Goal: Communication & Community: Ask a question

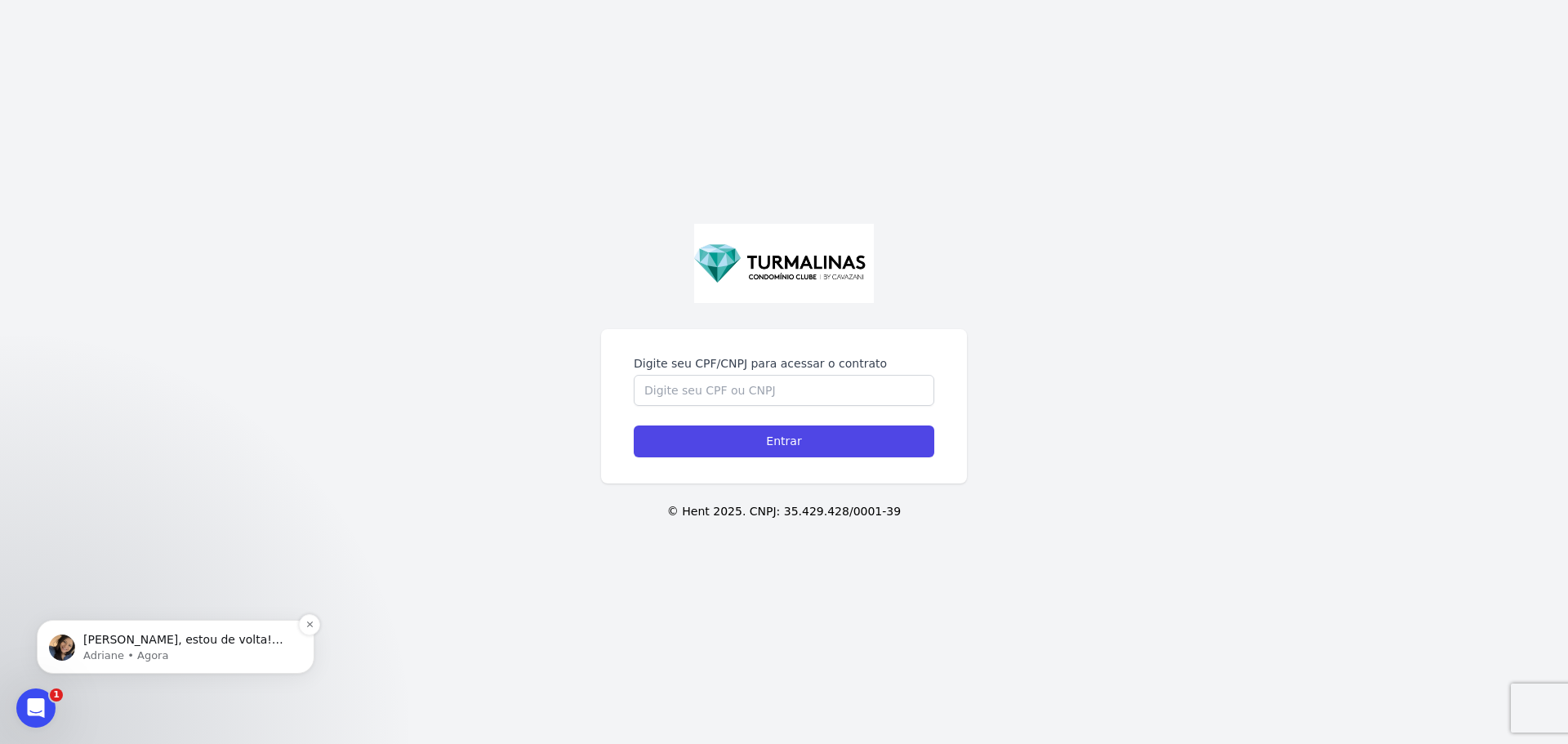
click at [165, 659] on p "Adriane • Agora" at bounding box center [189, 655] width 211 height 14
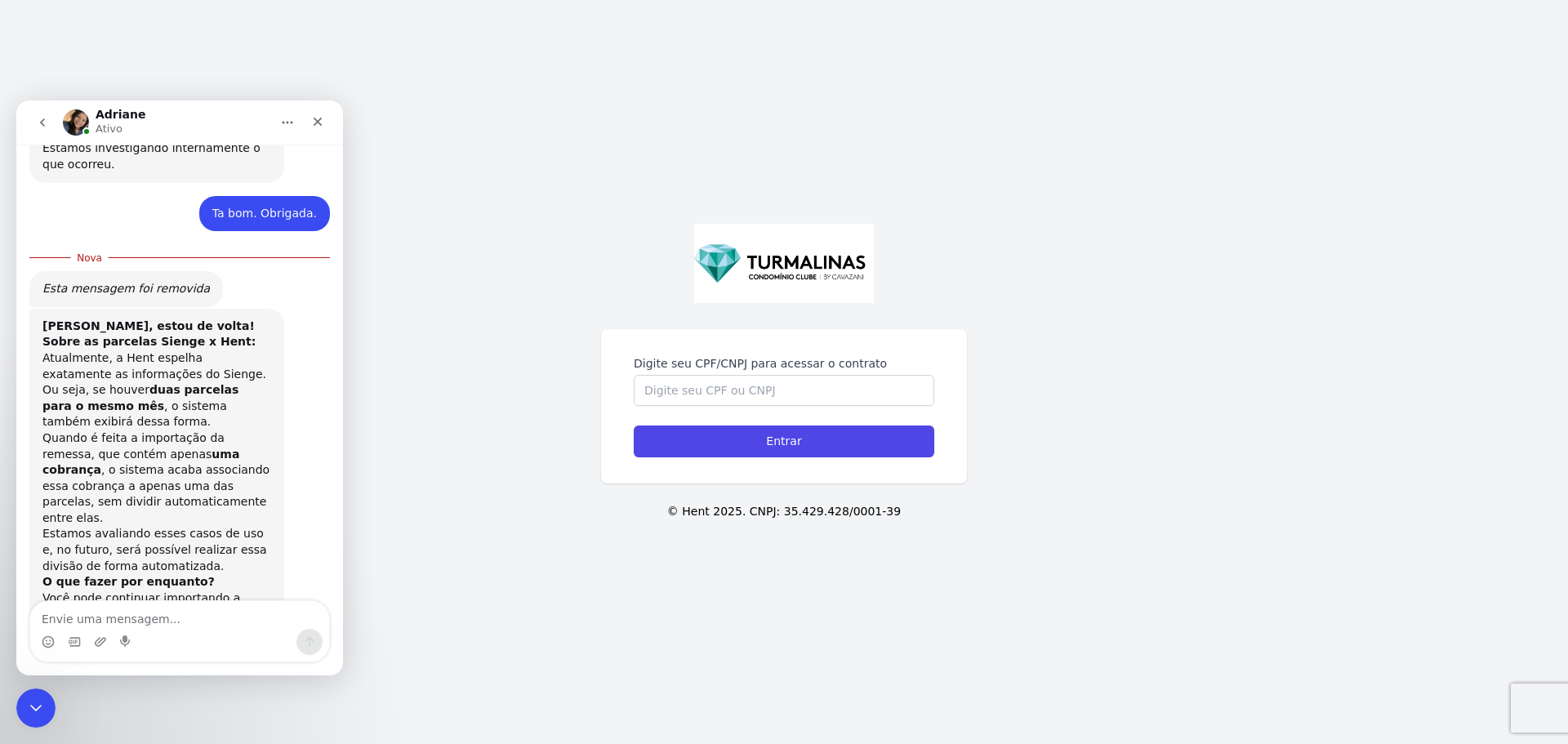
scroll to position [2233, 0]
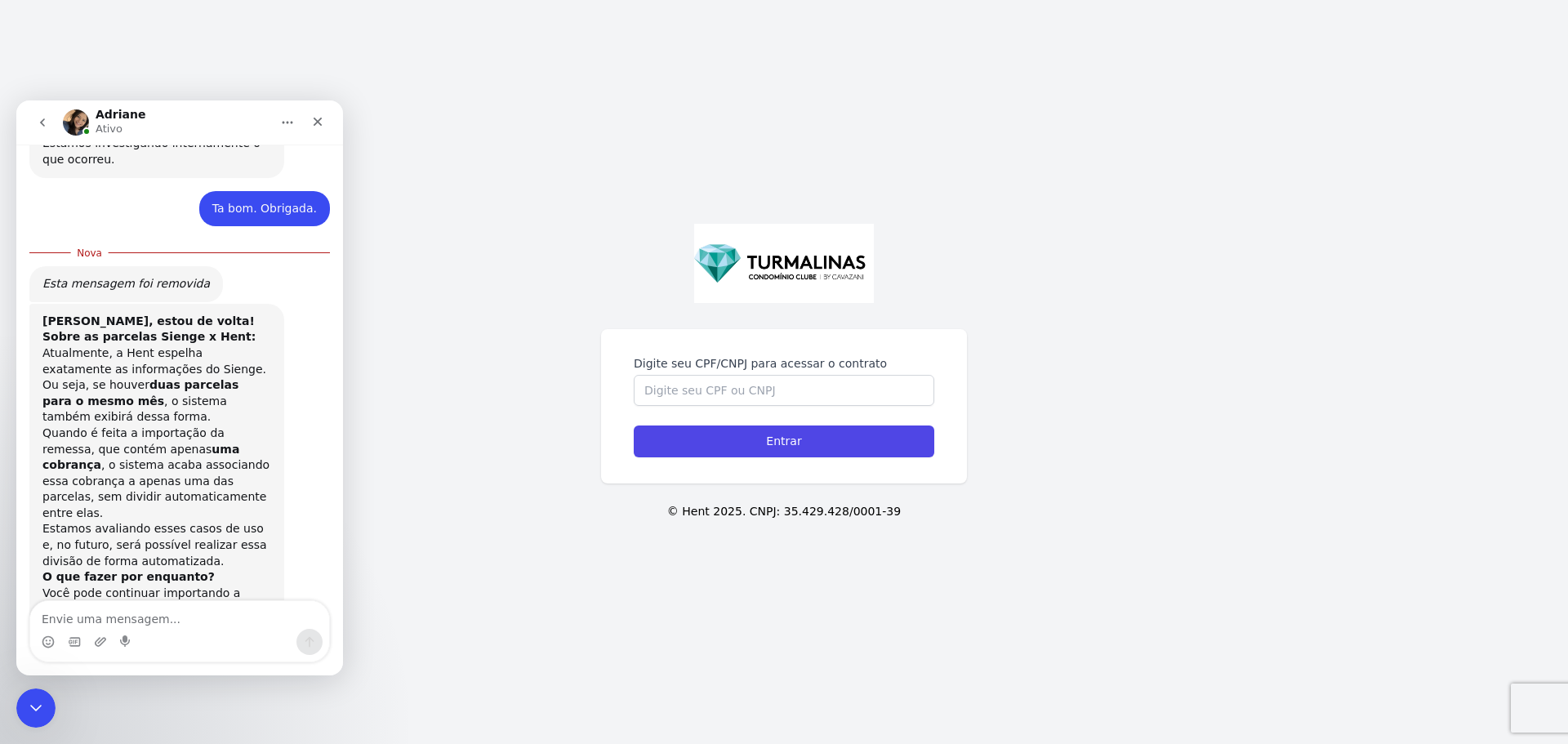
drag, startPoint x: 1027, startPoint y: 553, endPoint x: 1000, endPoint y: 557, distance: 27.3
click at [1034, 548] on div "Digite seu CPF/CNPJ para acessar o contrato Entrar © Hent 2025. CNPJ: 35.429.42…" at bounding box center [784, 372] width 1568 height 744
drag, startPoint x: 1078, startPoint y: 570, endPoint x: 1047, endPoint y: 579, distance: 32.3
click at [1072, 570] on div "Digite seu CPF/CNPJ para acessar o contrato Entrar © Hent 2025. CNPJ: 35.429.42…" at bounding box center [784, 372] width 1568 height 744
drag, startPoint x: 107, startPoint y: 634, endPoint x: 120, endPoint y: 616, distance: 22.2
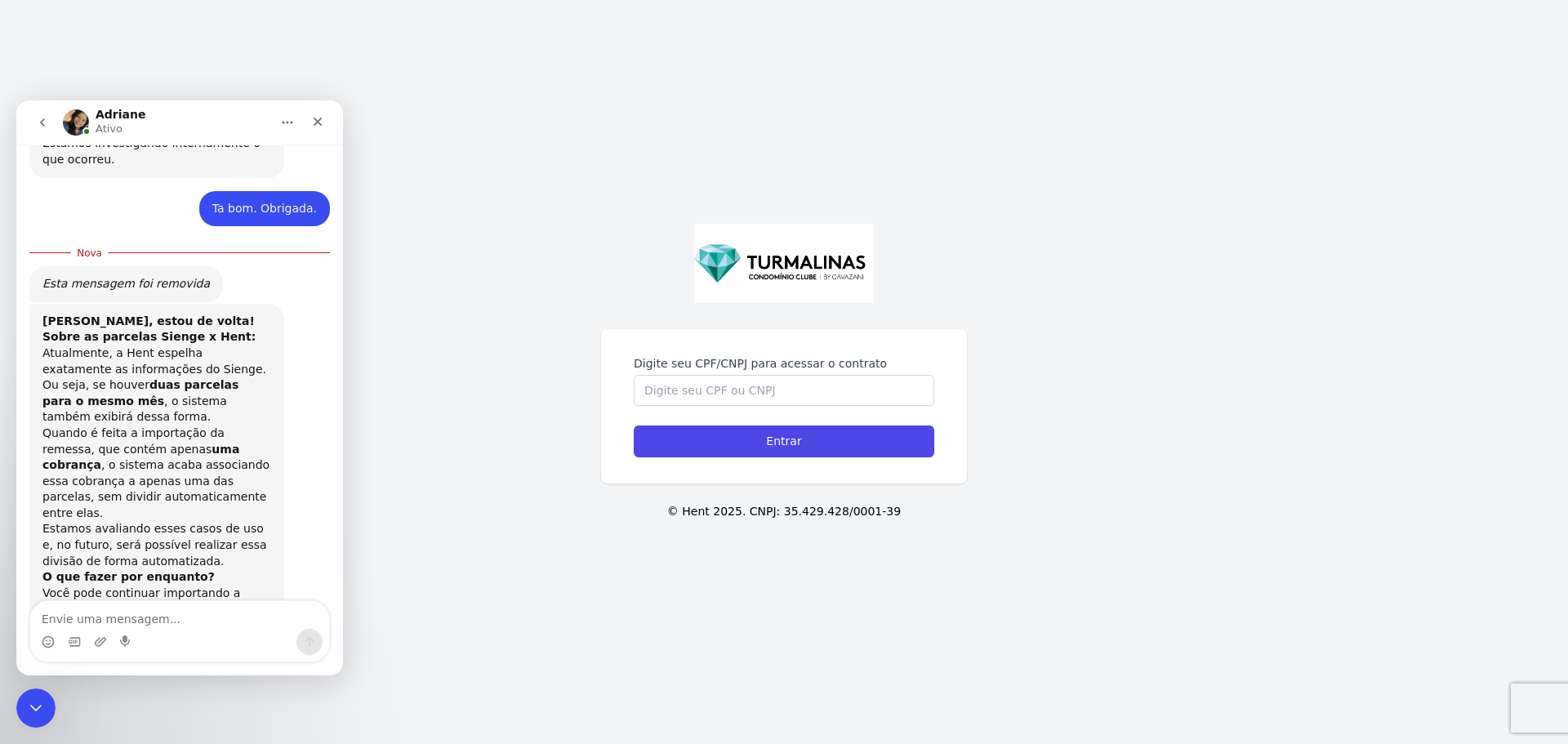
click at [113, 624] on div "Messenger da Intercom" at bounding box center [180, 631] width 298 height 61
click at [120, 616] on textarea "Envie uma mensagem..." at bounding box center [180, 614] width 298 height 28
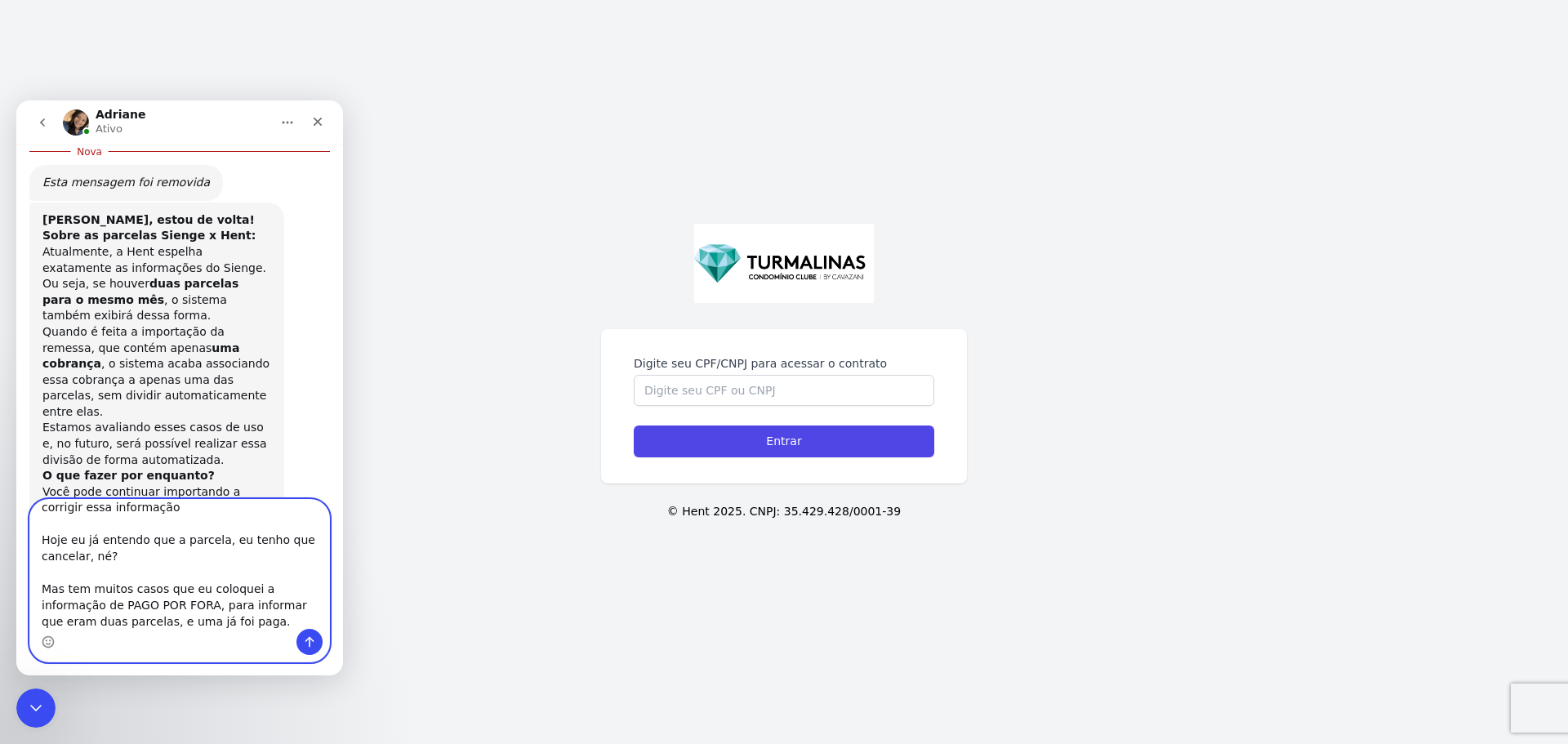
scroll to position [272, 0]
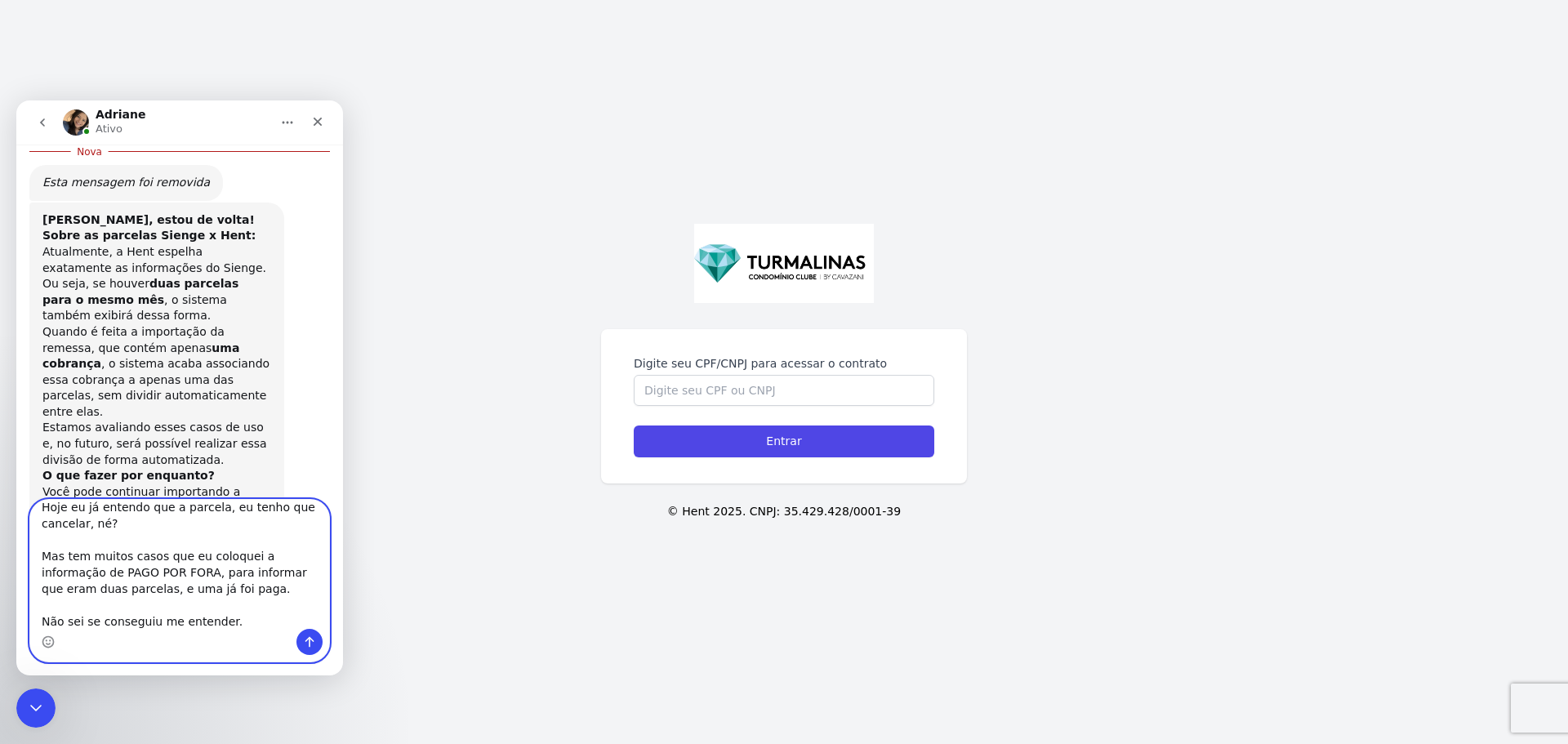
type textarea "Entendi. Uma dúvida: Parcelas com status "pago por fora", consigo remover e can…"
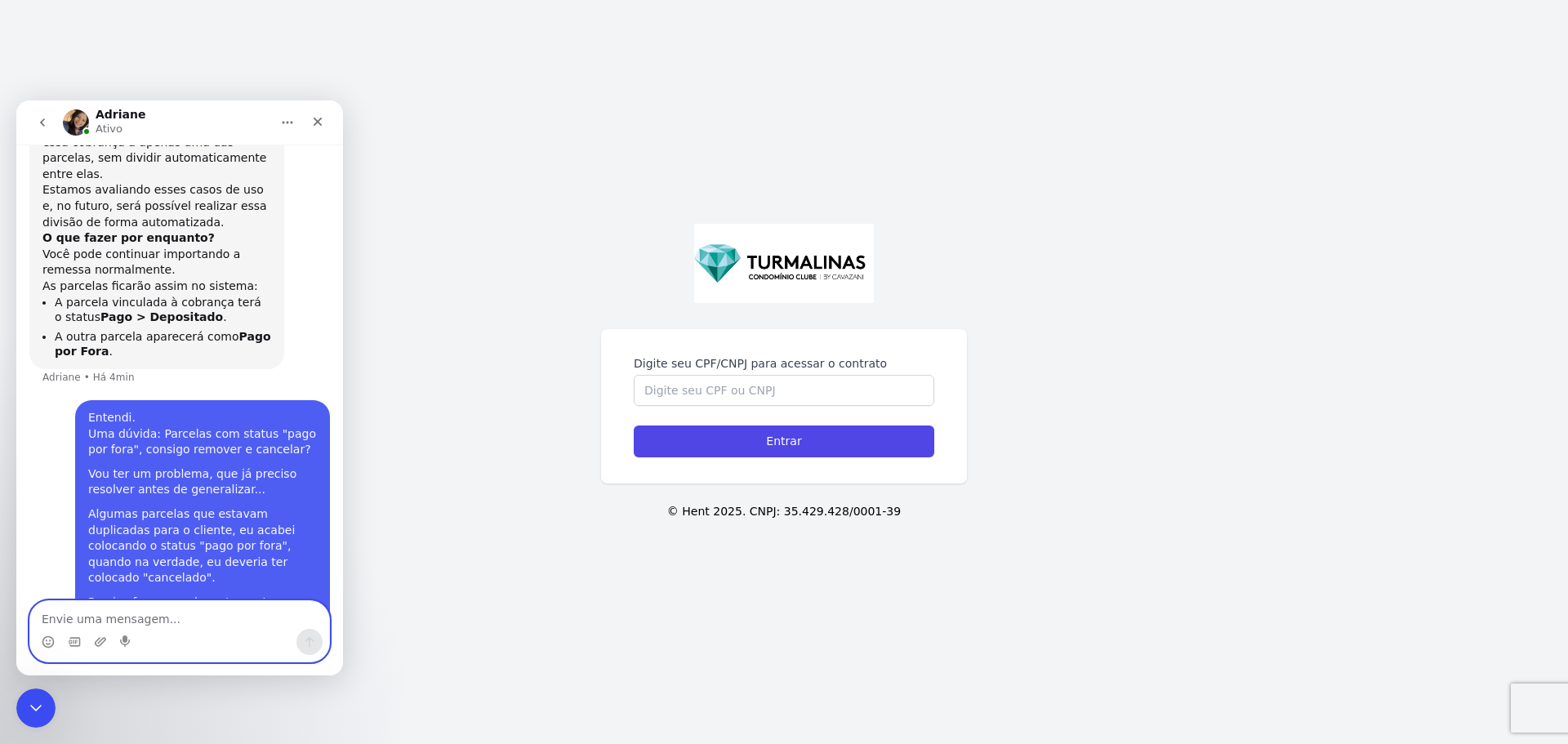
scroll to position [2591, 0]
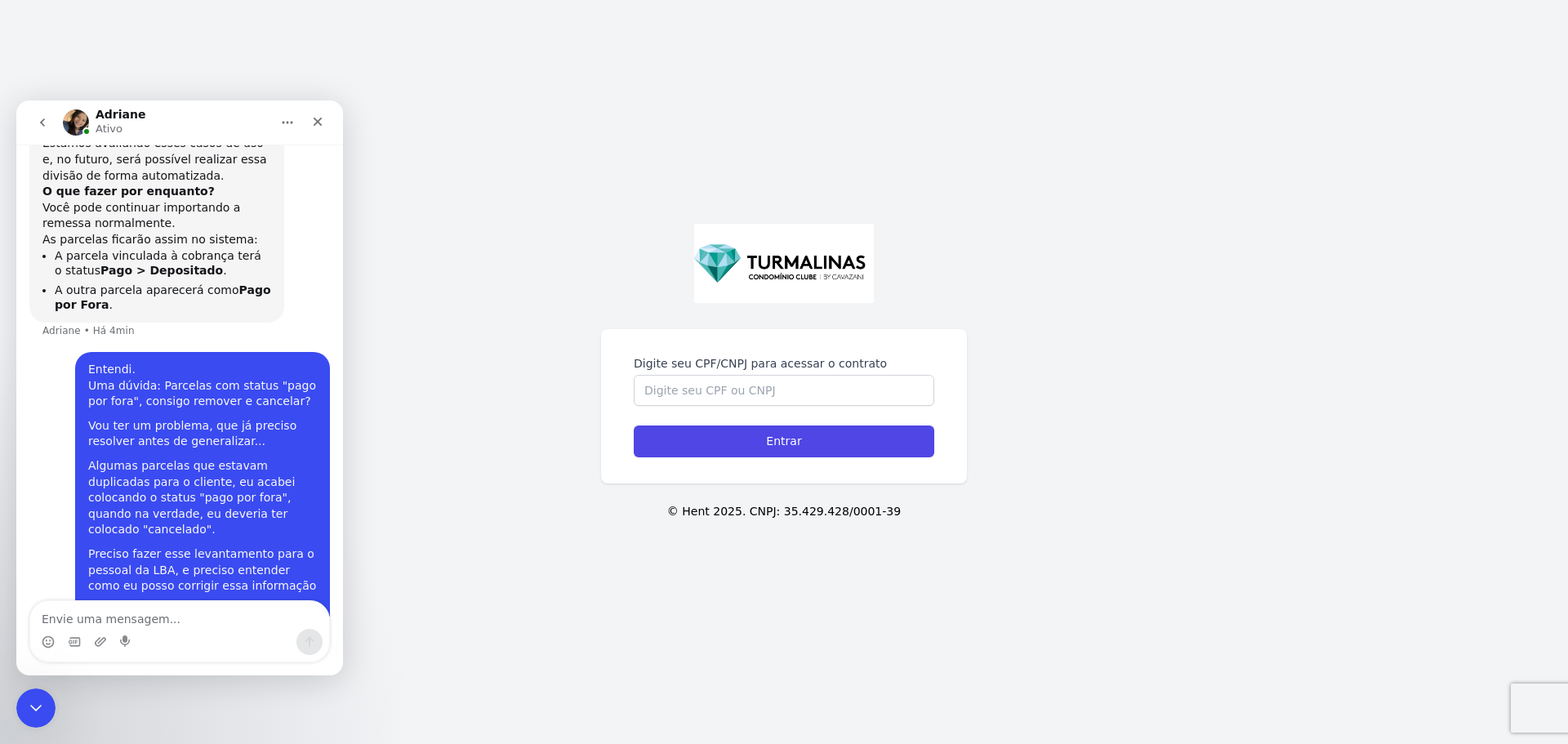
click at [1229, 439] on div "Digite seu CPF/CNPJ para acessar o contrato Entrar © Hent 2025. CNPJ: 35.429.42…" at bounding box center [784, 372] width 1568 height 744
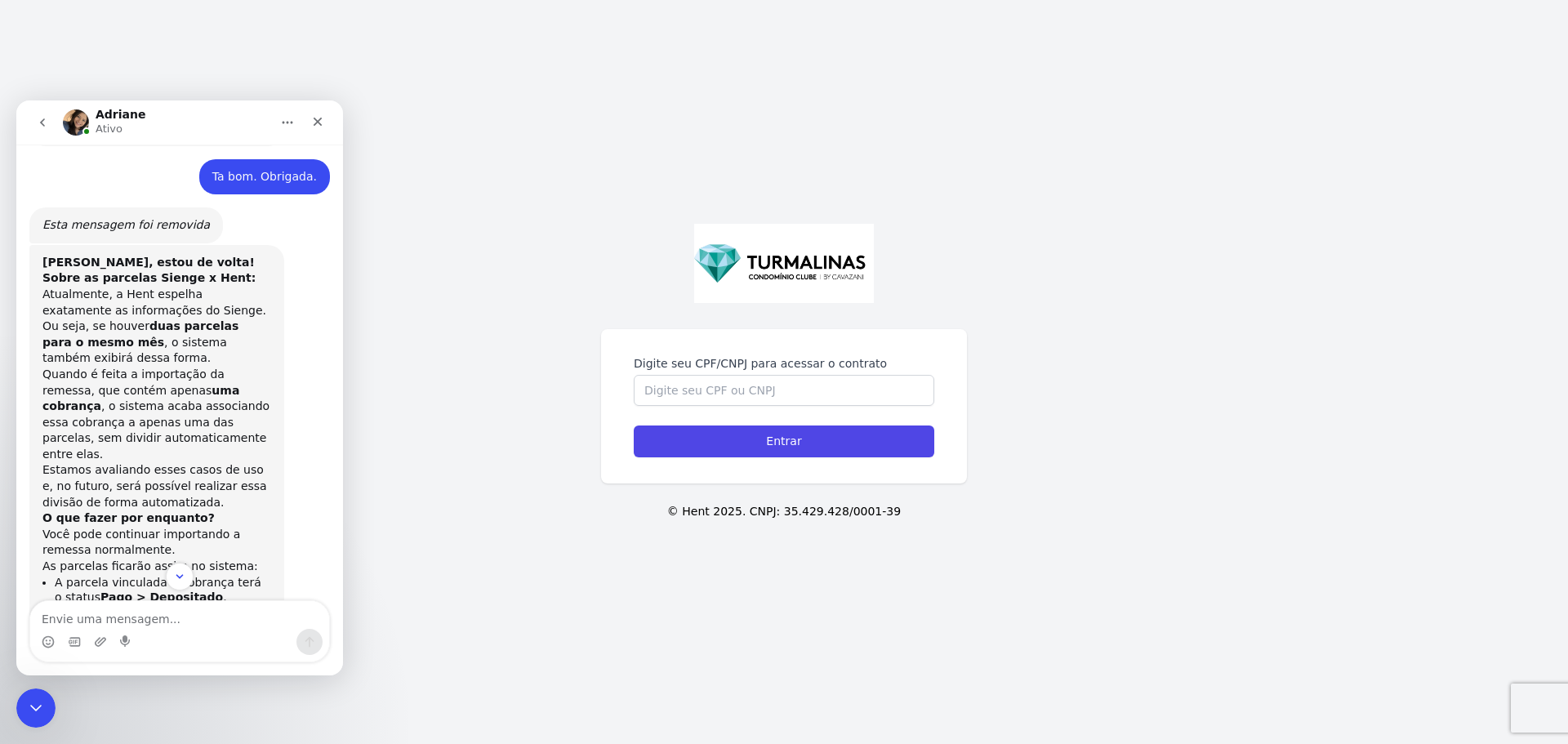
scroll to position [2184, 0]
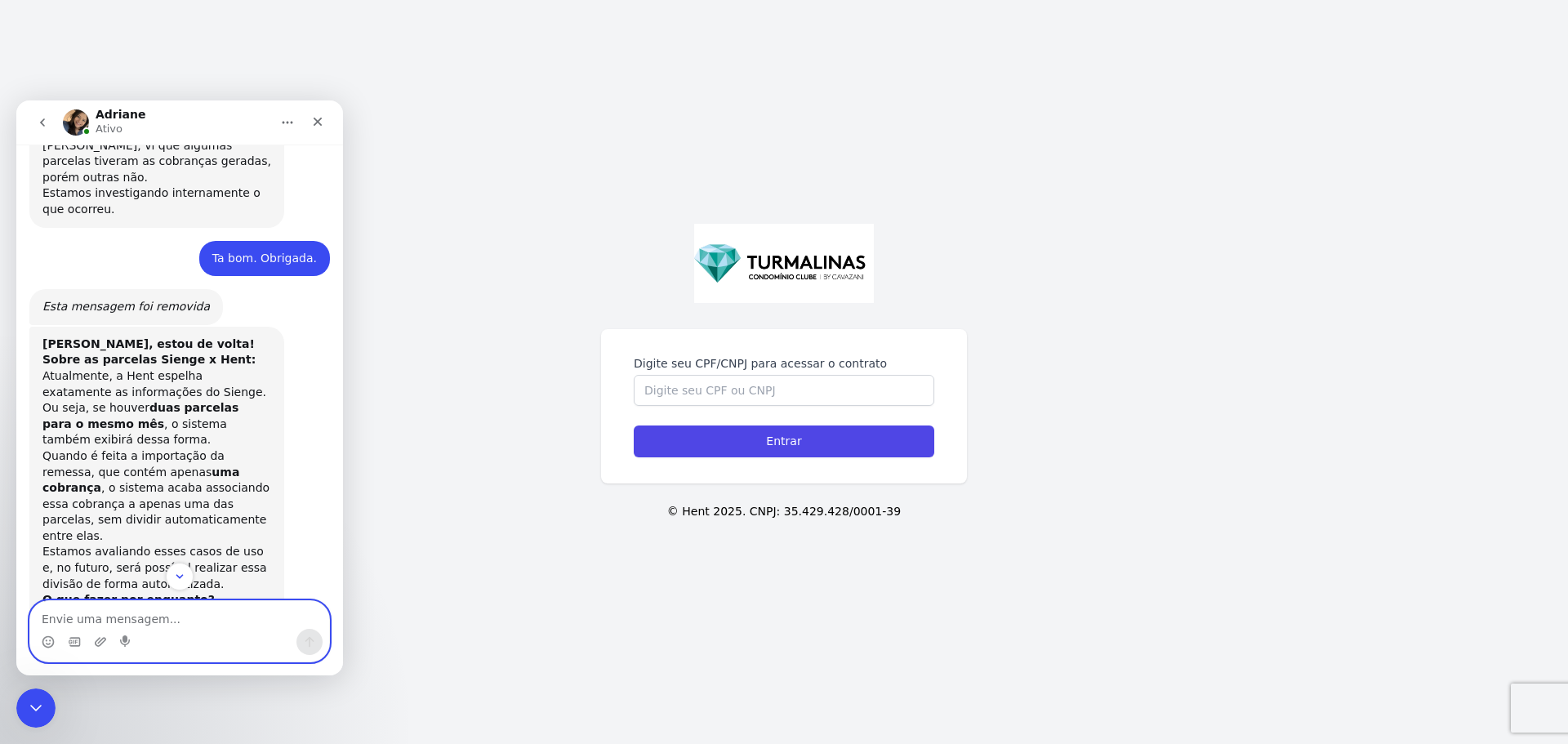
click at [161, 623] on textarea "Envie uma mensagem..." at bounding box center [180, 614] width 298 height 28
click at [116, 337] on b "[PERSON_NAME], estou de volta! Sobre as parcelas Sienge x Hent:" at bounding box center [149, 352] width 213 height 29
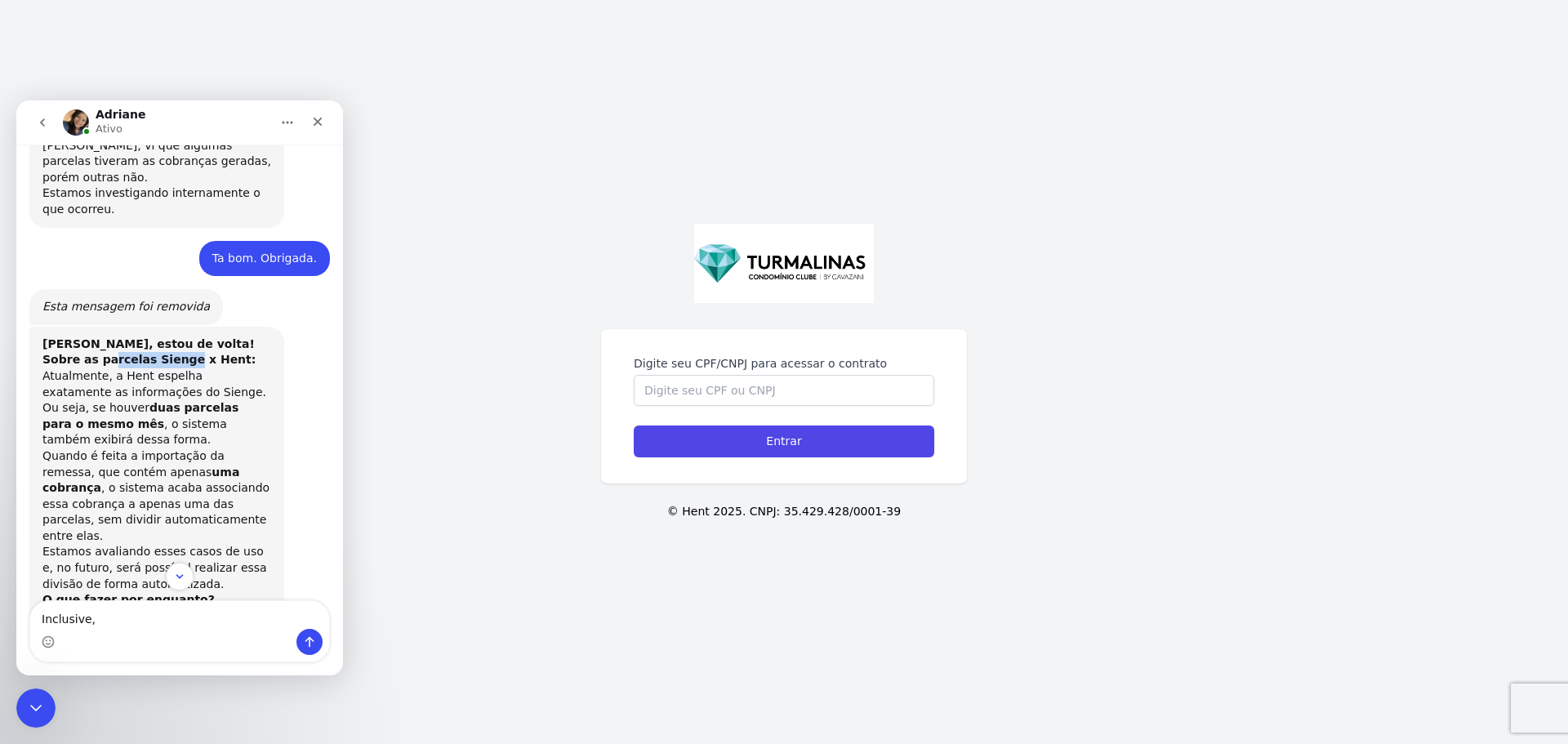
drag, startPoint x: 116, startPoint y: 233, endPoint x: 37, endPoint y: 239, distance: 79.2
click at [37, 327] on div "[PERSON_NAME], estou de volta! Sobre as parcelas Sienge x Hent: Atualmente, a H…" at bounding box center [157, 528] width 255 height 404
copy b "Sienge x Hent"
drag, startPoint x: 134, startPoint y: 629, endPoint x: 141, endPoint y: 620, distance: 11.4
click at [134, 629] on div "Messenger da Intercom" at bounding box center [180, 641] width 298 height 26
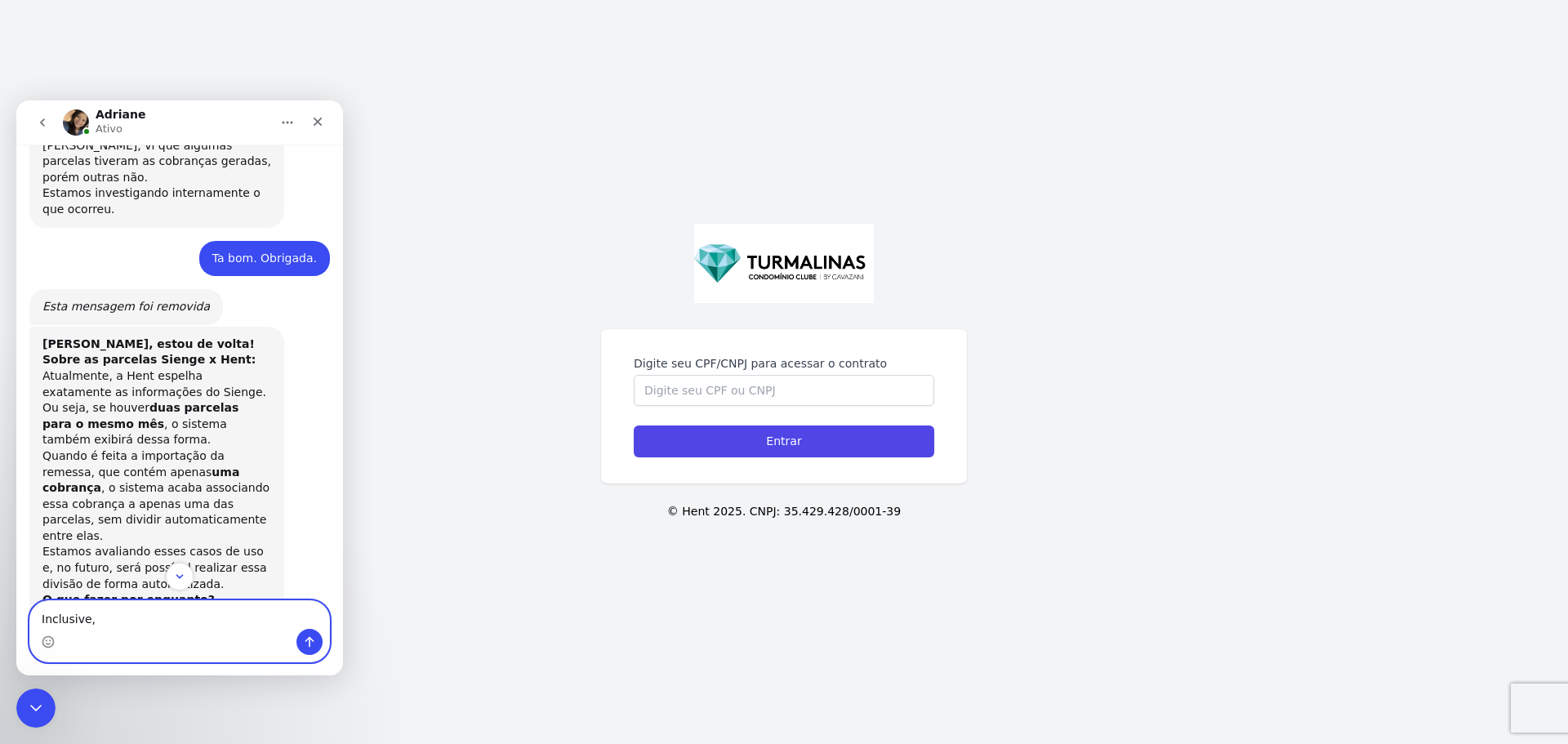
click at [145, 612] on textarea "Inclusive," at bounding box center [180, 614] width 298 height 28
paste textarea "Sienge x Hent"
type textarea "Inclusive, sobre Sienge x Hent, a parcela ficando com o status "pago por fora",…"
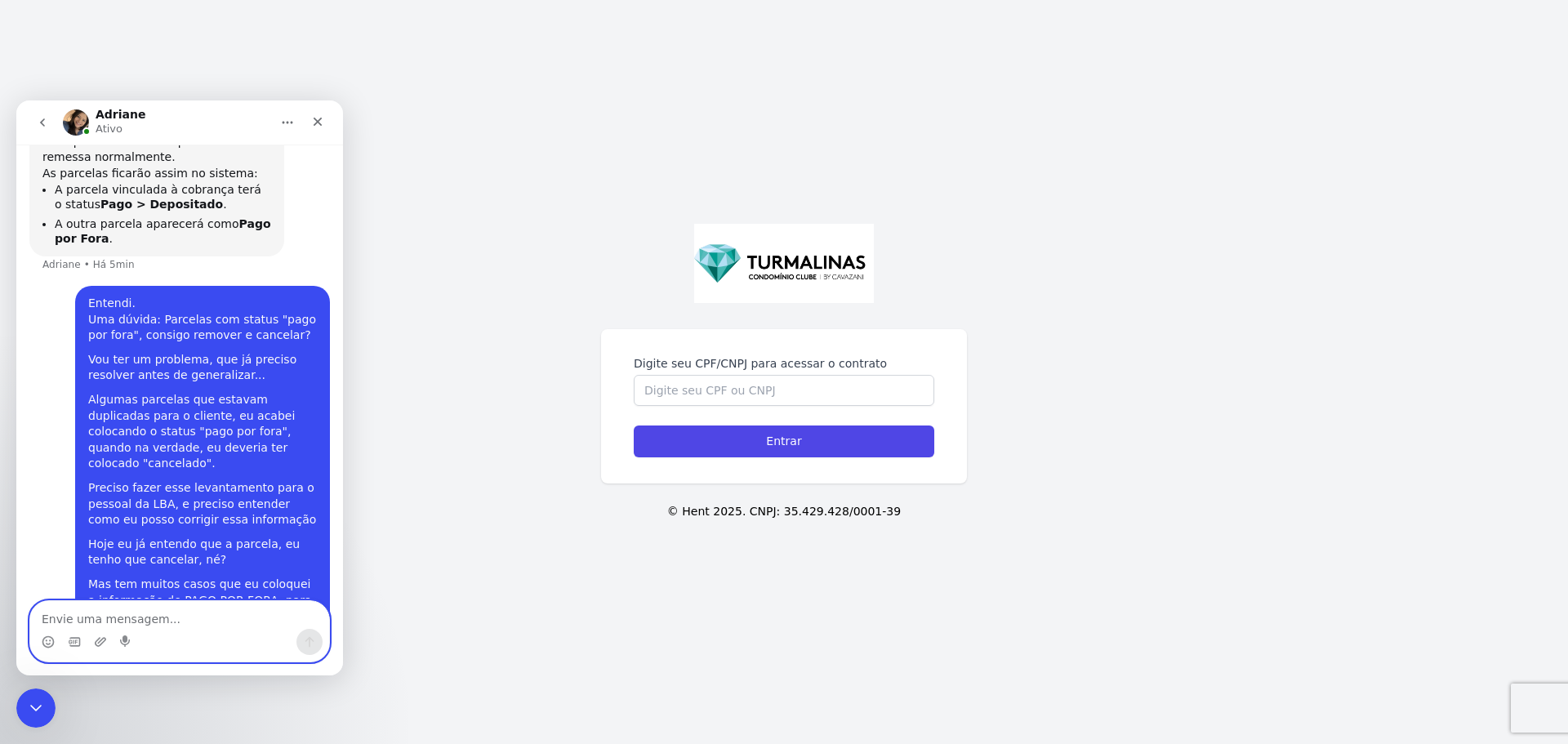
scroll to position [2661, 0]
click at [48, 704] on div "Fechar mensagem da Intercom" at bounding box center [33, 705] width 39 height 39
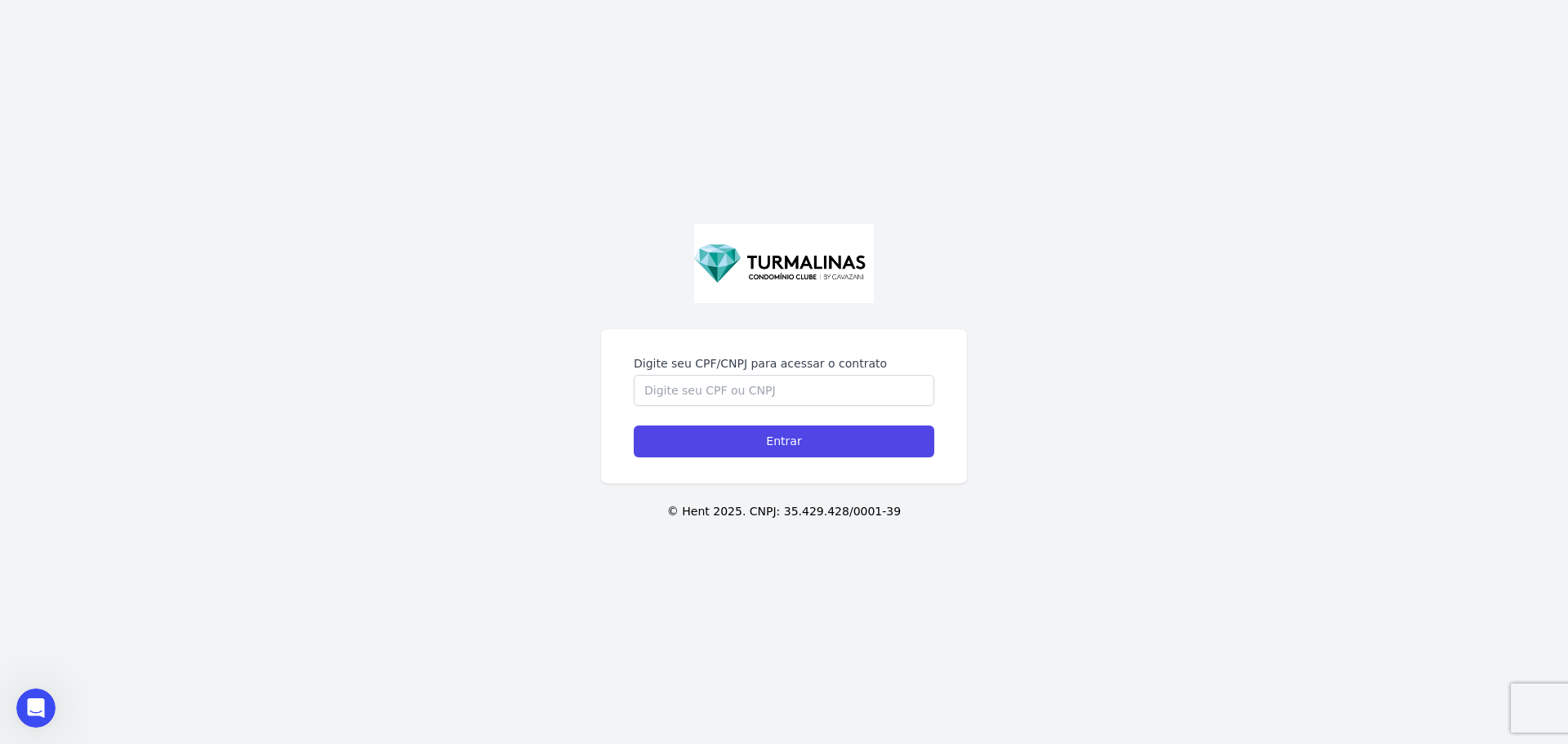
click at [1174, 588] on div "Digite seu CPF/CNPJ para acessar o contrato Entrar © Hent 2025. CNPJ: 35.429.42…" at bounding box center [784, 372] width 1568 height 744
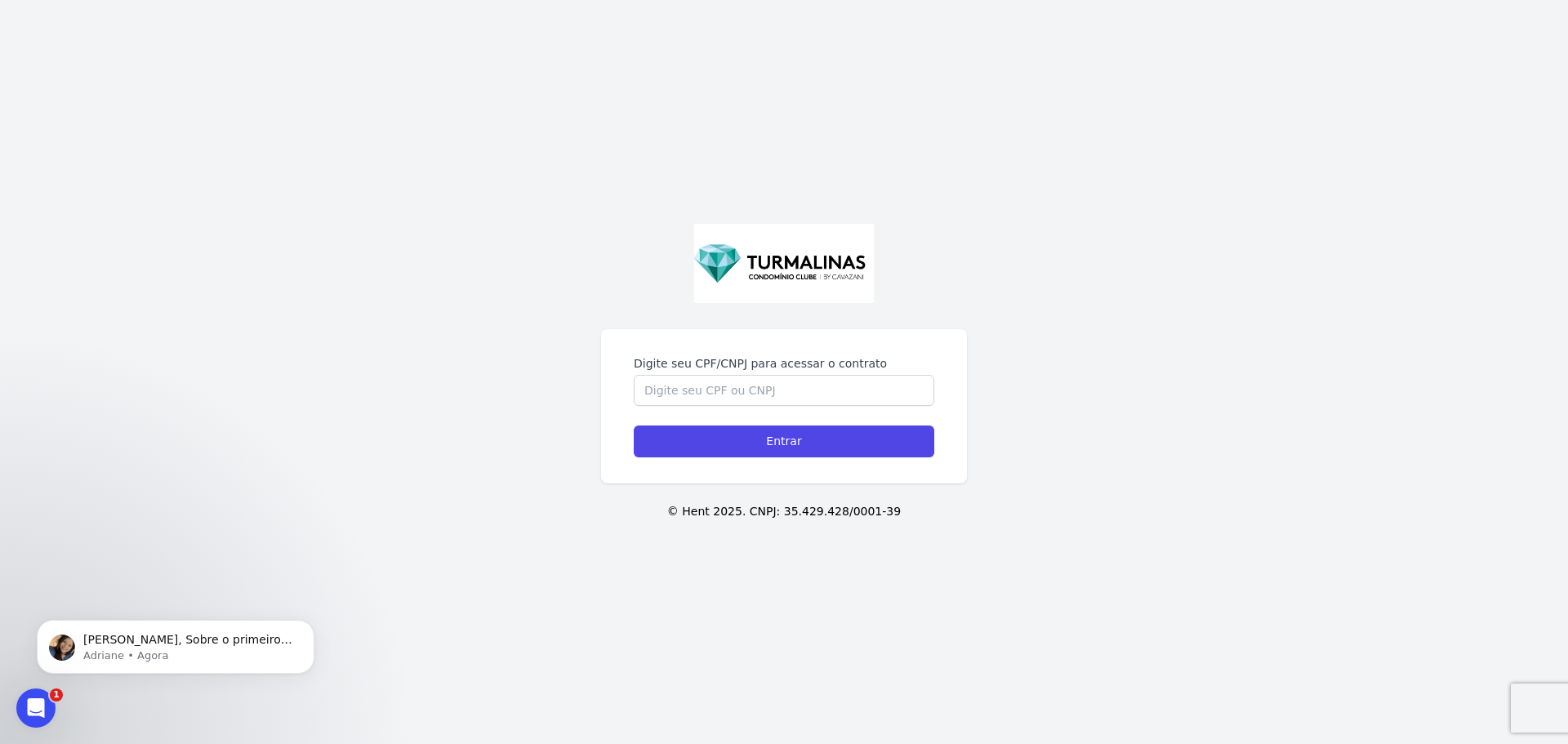
scroll to position [2836, 0]
click at [171, 657] on p "Adriane • Agora" at bounding box center [189, 655] width 211 height 14
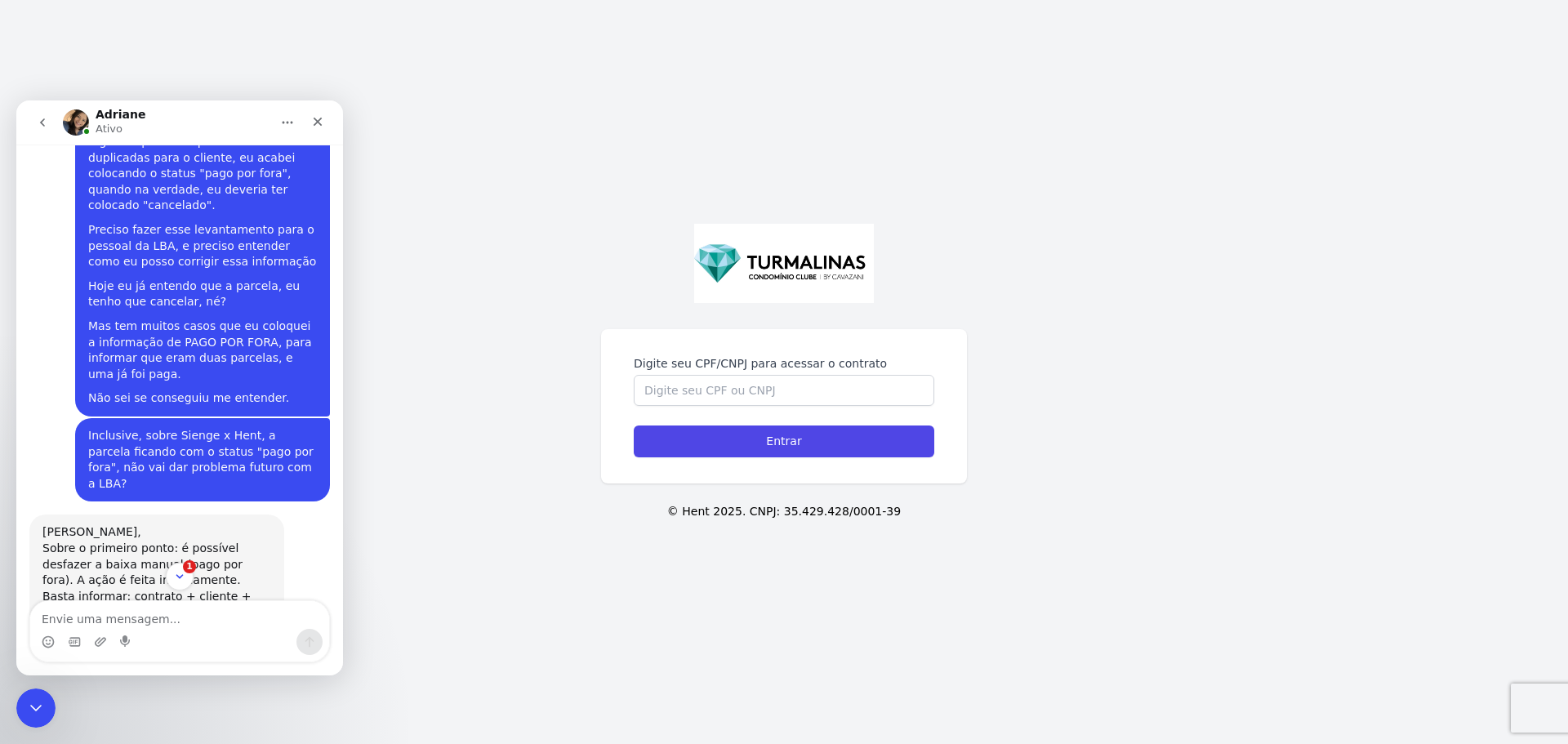
scroll to position [2909, 0]
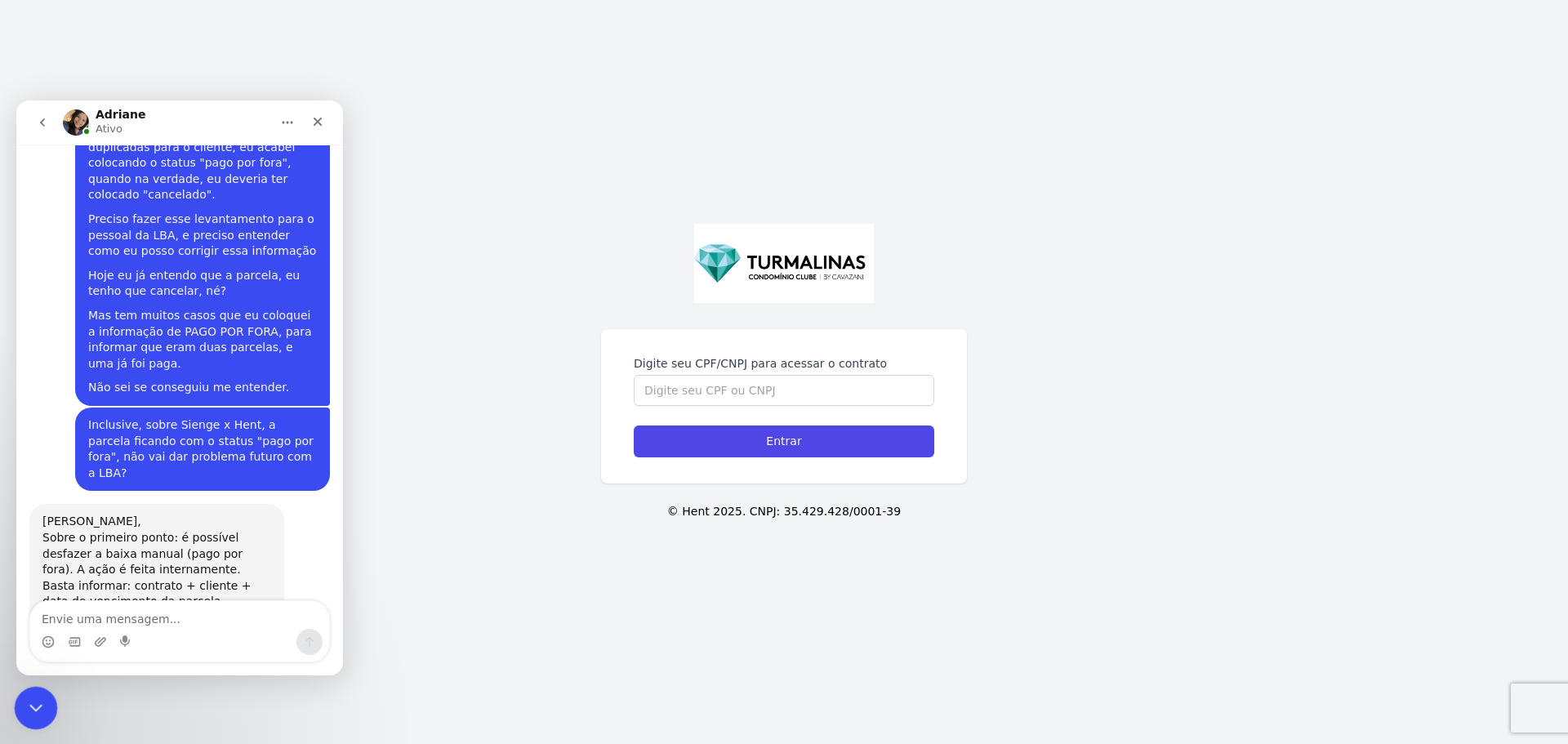
click at [45, 712] on div "Fechar mensagem da Intercom" at bounding box center [33, 705] width 39 height 39
